Goal: Transaction & Acquisition: Purchase product/service

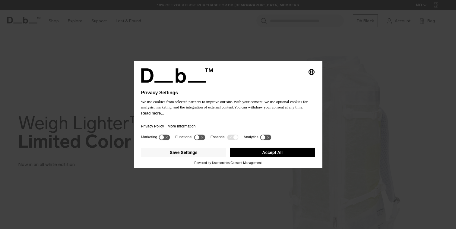
click at [260, 152] on button "Accept All" at bounding box center [272, 153] width 85 height 10
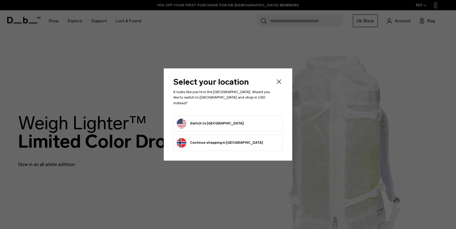
click at [219, 122] on button "Switch to United States" at bounding box center [210, 124] width 67 height 10
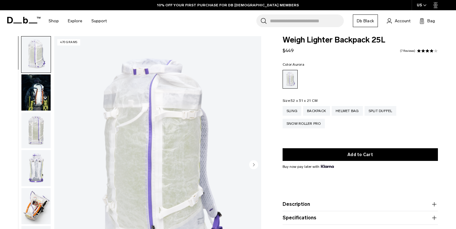
scroll to position [5, 0]
click at [50, 94] on img "button" at bounding box center [35, 92] width 29 height 36
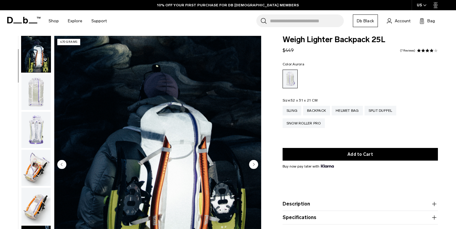
click at [29, 123] on img "button" at bounding box center [35, 130] width 29 height 36
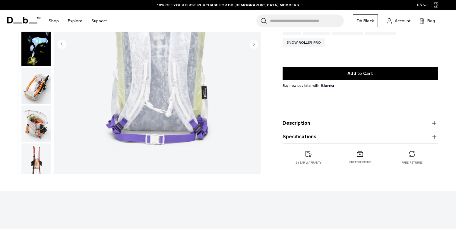
scroll to position [0, 0]
